Goal: Download file/media

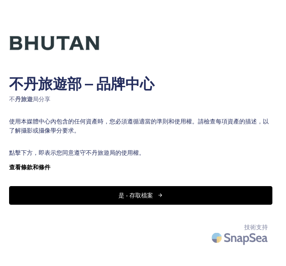
click at [135, 192] on font "是 - 存取檔案" at bounding box center [135, 195] width 35 height 9
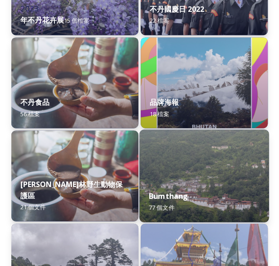
scroll to position [363, 0]
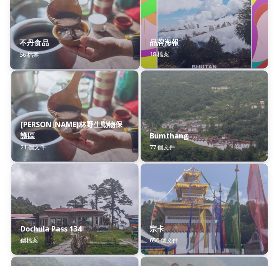
click at [82, 39] on div "不丹食品 56 檔案" at bounding box center [75, 48] width 130 height 41
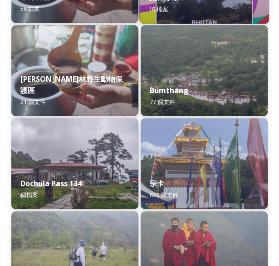
scroll to position [454, 0]
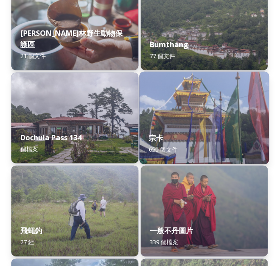
click at [192, 130] on div "宗卡 650 個文件" at bounding box center [204, 143] width 130 height 41
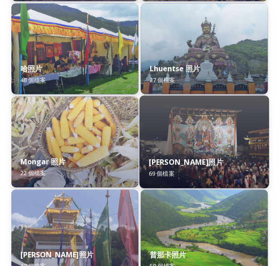
scroll to position [363, 0]
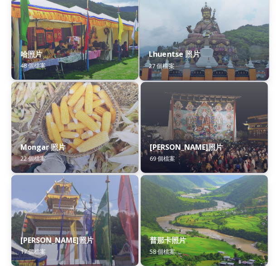
click at [212, 37] on img at bounding box center [204, 34] width 130 height 93
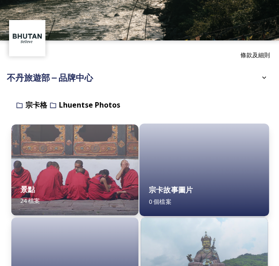
scroll to position [103, 0]
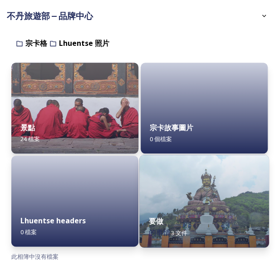
click at [201, 198] on img at bounding box center [204, 201] width 130 height 93
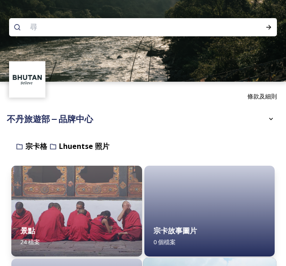
click at [201, 197] on div "條款及細則 不丹旅遊部 – 品牌中心 分享者： 不丹旅遊 與 不丹相關的圖像、視頻和其他數字資產庫。您可以通過執行快速或高級搜索或瀏覽文件夾來查找圖像和文檔。…" at bounding box center [143, 185] width 286 height 370
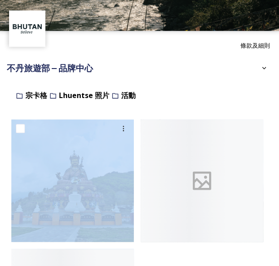
scroll to position [176, 0]
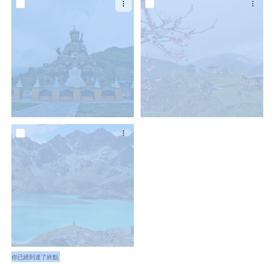
click at [124, 3] on icon at bounding box center [123, 3] width 7 height 7
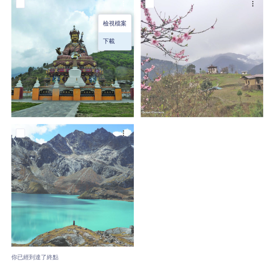
click at [116, 39] on div "下載" at bounding box center [115, 41] width 33 height 18
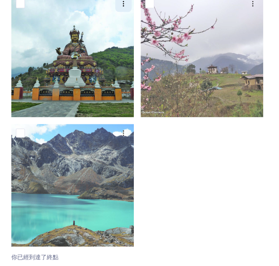
click at [123, 3] on icon at bounding box center [123, 3] width 1 height 5
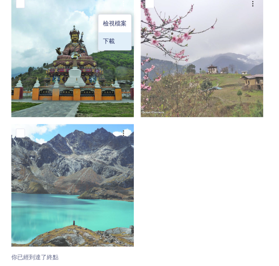
click at [111, 37] on span "下載" at bounding box center [109, 41] width 12 height 9
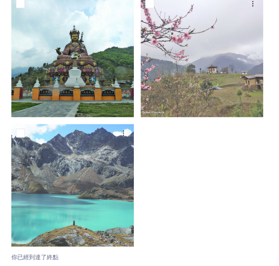
click at [70, 48] on img at bounding box center [72, 56] width 123 height 123
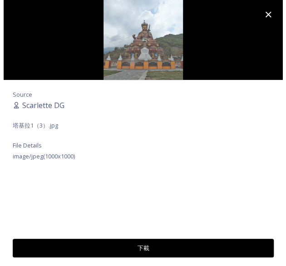
scroll to position [46, 0]
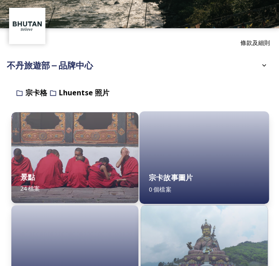
scroll to position [103, 0]
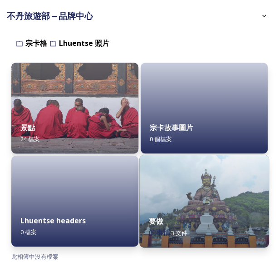
click at [204, 204] on img at bounding box center [204, 201] width 130 height 93
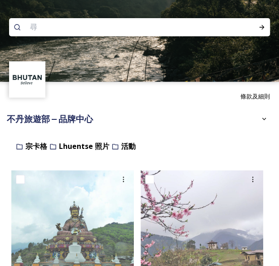
click at [10, 135] on span "分享者： 不丹旅遊" at bounding box center [39, 137] width 58 height 10
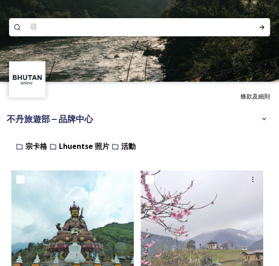
click at [17, 180] on input "checkbox" at bounding box center [20, 179] width 9 height 9
checkbox input "true"
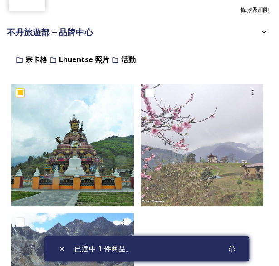
scroll to position [91, 0]
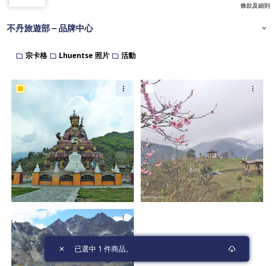
click at [125, 90] on icon at bounding box center [123, 88] width 7 height 7
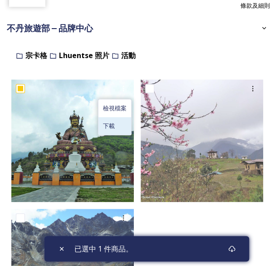
click at [116, 122] on div "下載" at bounding box center [115, 126] width 33 height 18
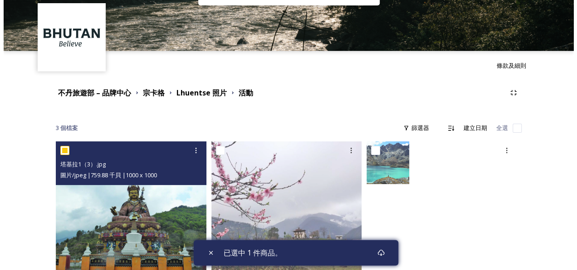
scroll to position [45, 0]
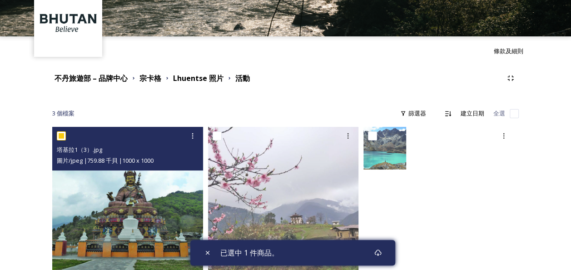
click at [128, 200] on img at bounding box center [127, 202] width 151 height 151
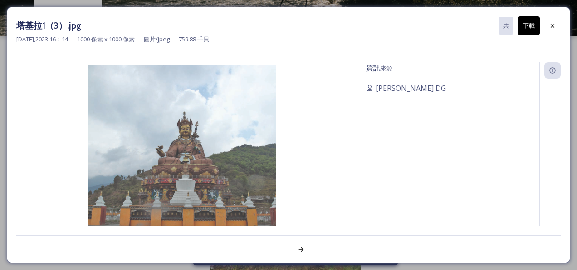
click at [286, 28] on button "下載" at bounding box center [529, 25] width 22 height 19
